Goal: Task Accomplishment & Management: Use online tool/utility

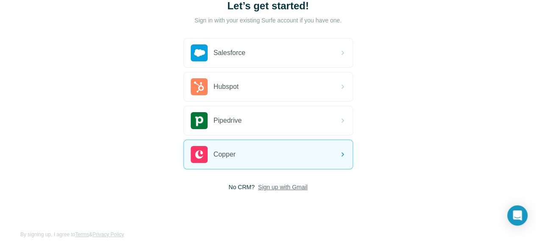
click at [258, 185] on span "Sign up with Gmail" at bounding box center [283, 187] width 50 height 8
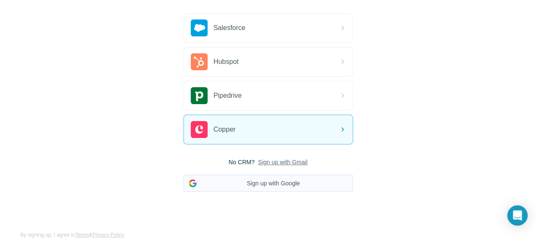
scroll to position [87, 0]
click at [184, 183] on button "Sign up with Google" at bounding box center [269, 183] width 170 height 17
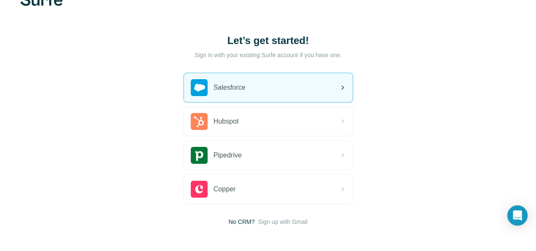
scroll to position [20, 0]
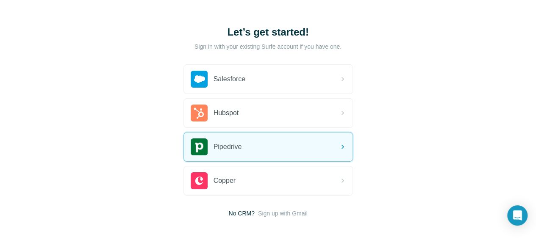
scroll to position [62, 0]
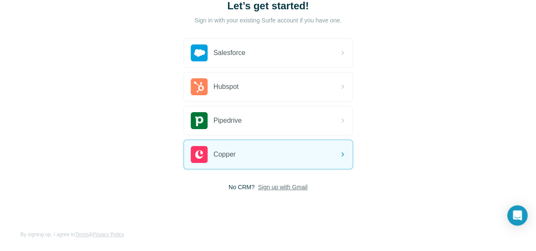
click at [258, 189] on span "Sign up with Gmail" at bounding box center [283, 187] width 50 height 8
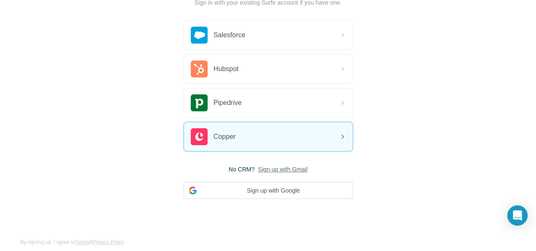
scroll to position [87, 0]
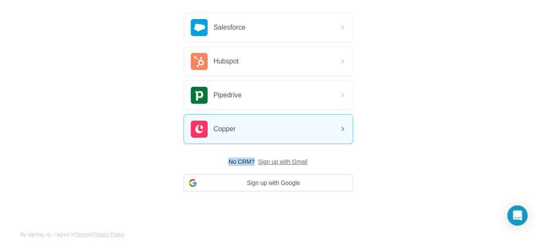
drag, startPoint x: 109, startPoint y: 158, endPoint x: 134, endPoint y: 155, distance: 24.8
click at [184, 155] on div "Salesforce Hubspot Pipedrive Copper No CRM? Sign up with Gmail Sign up with Goo…" at bounding box center [269, 102] width 170 height 179
click at [184, 181] on button "Sign up with Google" at bounding box center [269, 183] width 170 height 17
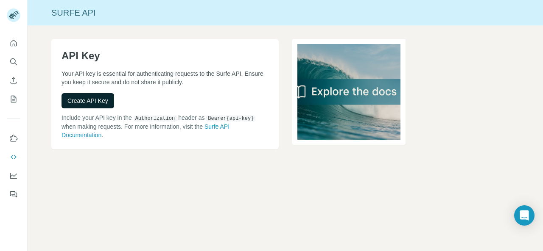
click at [85, 98] on span "Create API Key" at bounding box center [87, 101] width 41 height 8
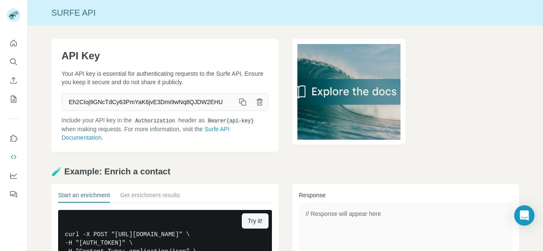
click at [238, 104] on icon "button" at bounding box center [242, 102] width 8 height 8
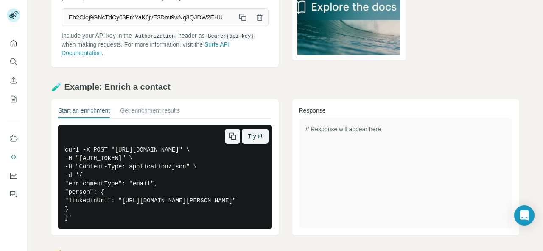
scroll to position [42, 0]
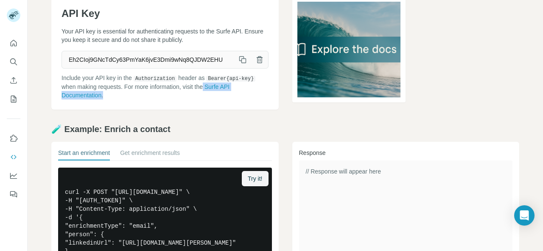
drag, startPoint x: 203, startPoint y: 84, endPoint x: 182, endPoint y: 104, distance: 28.2
click at [183, 105] on div "API Key Your API key is essential for authenticating requests to the Surfe API.…" at bounding box center [164, 53] width 227 height 113
copy p "Surfe API Documentation ."
click at [213, 86] on link "Surfe API Documentation" at bounding box center [145, 91] width 168 height 15
